Goal: Task Accomplishment & Management: Complete application form

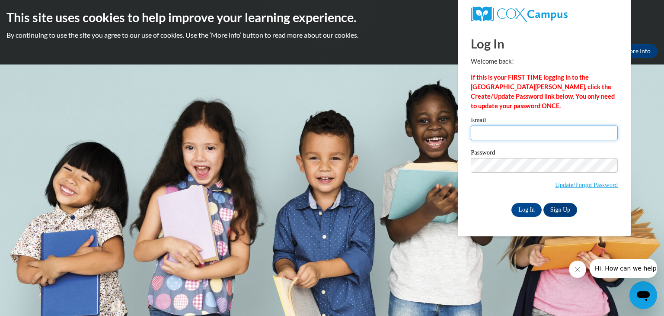
click at [497, 135] on input "Email" at bounding box center [544, 132] width 147 height 15
type input "kristie_pittman@yahoo.com"
click at [530, 210] on input "Log In" at bounding box center [527, 210] width 30 height 14
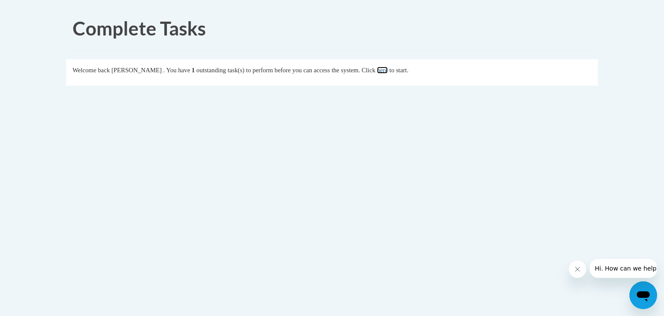
click at [388, 68] on link "here" at bounding box center [382, 70] width 11 height 7
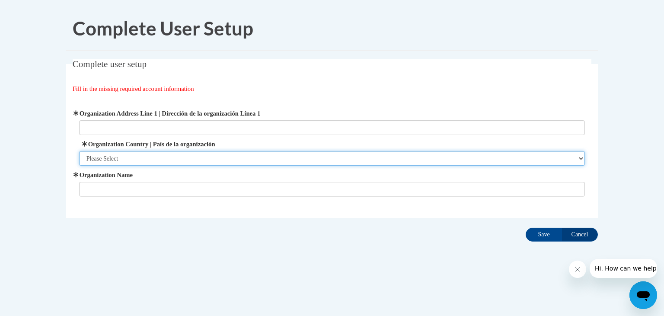
click at [581, 158] on select "Please Select United States | Estados Unidos Outside of the United States | Fue…" at bounding box center [332, 158] width 507 height 15
select select "ad49bcad-a171-4b2e-b99c-48b446064914"
click at [79, 151] on select "Please Select United States | Estados Unidos Outside of the United States | Fue…" at bounding box center [332, 158] width 507 height 15
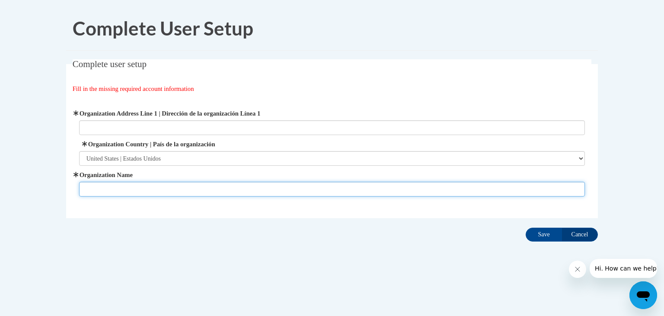
click at [103, 188] on input "Organization Name" at bounding box center [332, 189] width 507 height 15
click at [95, 191] on input "Organization Name" at bounding box center [332, 189] width 507 height 15
type input "Kids Advocacy Coalition"
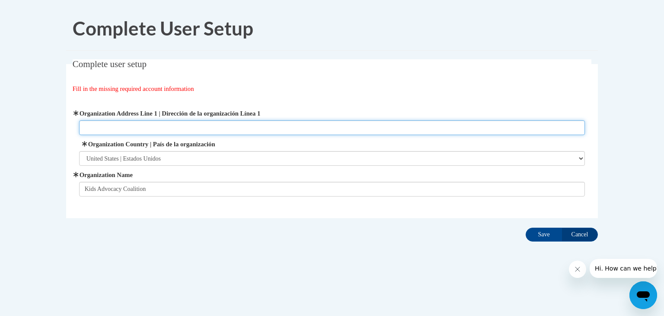
click at [98, 130] on input "Organization Address Line 1 | Dirección de la organización Línea 1" at bounding box center [332, 127] width 507 height 15
type input "1815 Chestnut Ave #4699 Tifton, Ga."
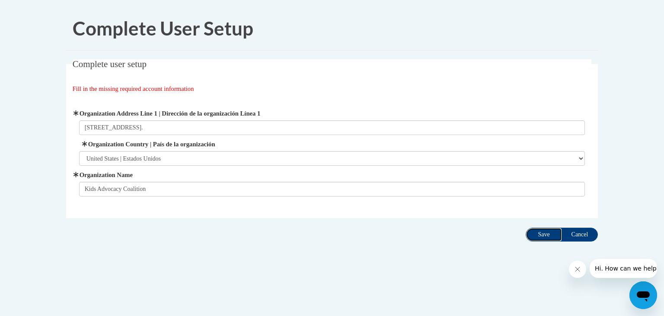
click at [533, 232] on input "Save" at bounding box center [544, 235] width 36 height 14
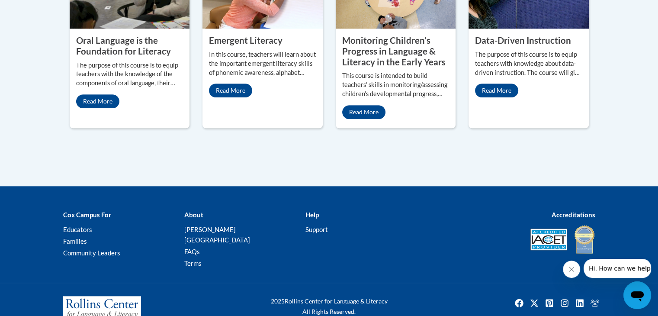
scroll to position [882, 0]
